Goal: Transaction & Acquisition: Purchase product/service

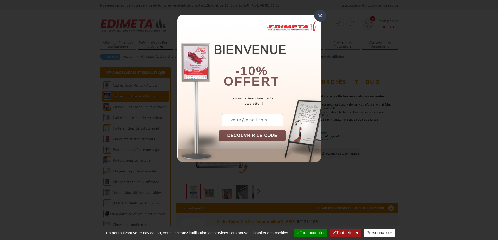
click at [322, 14] on div "×" at bounding box center [320, 16] width 12 height 12
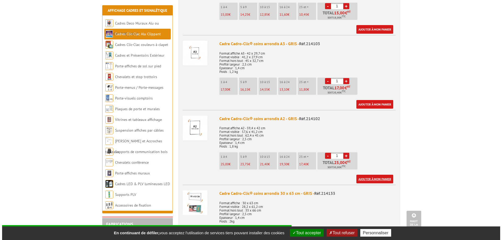
scroll to position [392, 0]
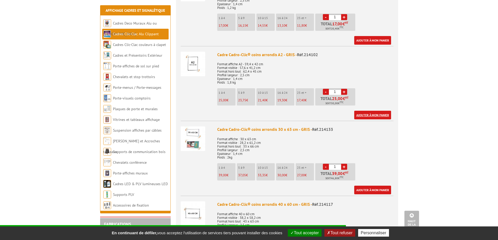
click at [382, 112] on link "Ajouter à mon panier" at bounding box center [372, 115] width 37 height 9
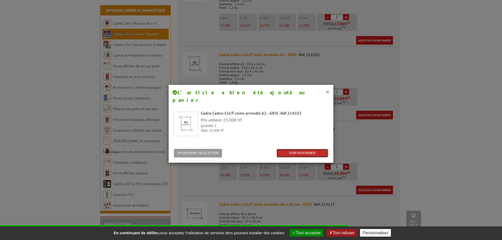
click at [300, 149] on link "VOIR MON PANIER" at bounding box center [301, 153] width 51 height 9
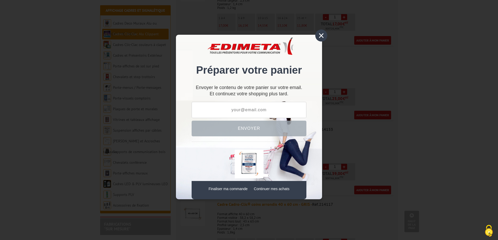
click at [317, 35] on div "×" at bounding box center [321, 36] width 12 height 12
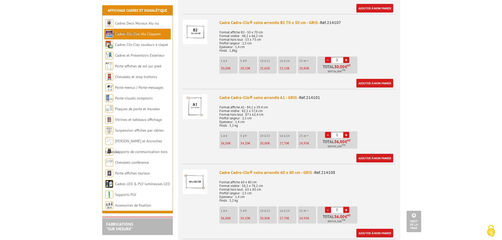
scroll to position [653, 0]
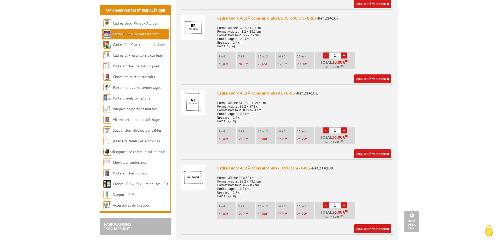
click at [372, 151] on link "Ajouter à mon panier" at bounding box center [372, 153] width 37 height 9
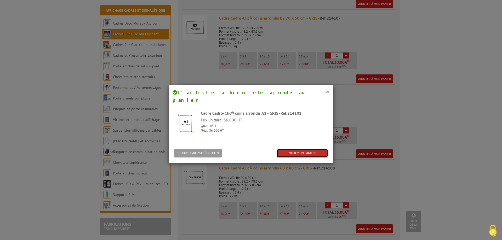
click at [298, 150] on link "VOIR MON PANIER" at bounding box center [301, 153] width 51 height 9
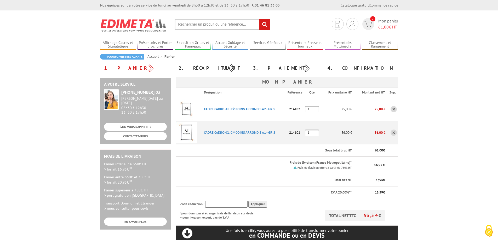
click at [393, 110] on link at bounding box center [393, 109] width 6 height 6
